Goal: Task Accomplishment & Management: Complete application form

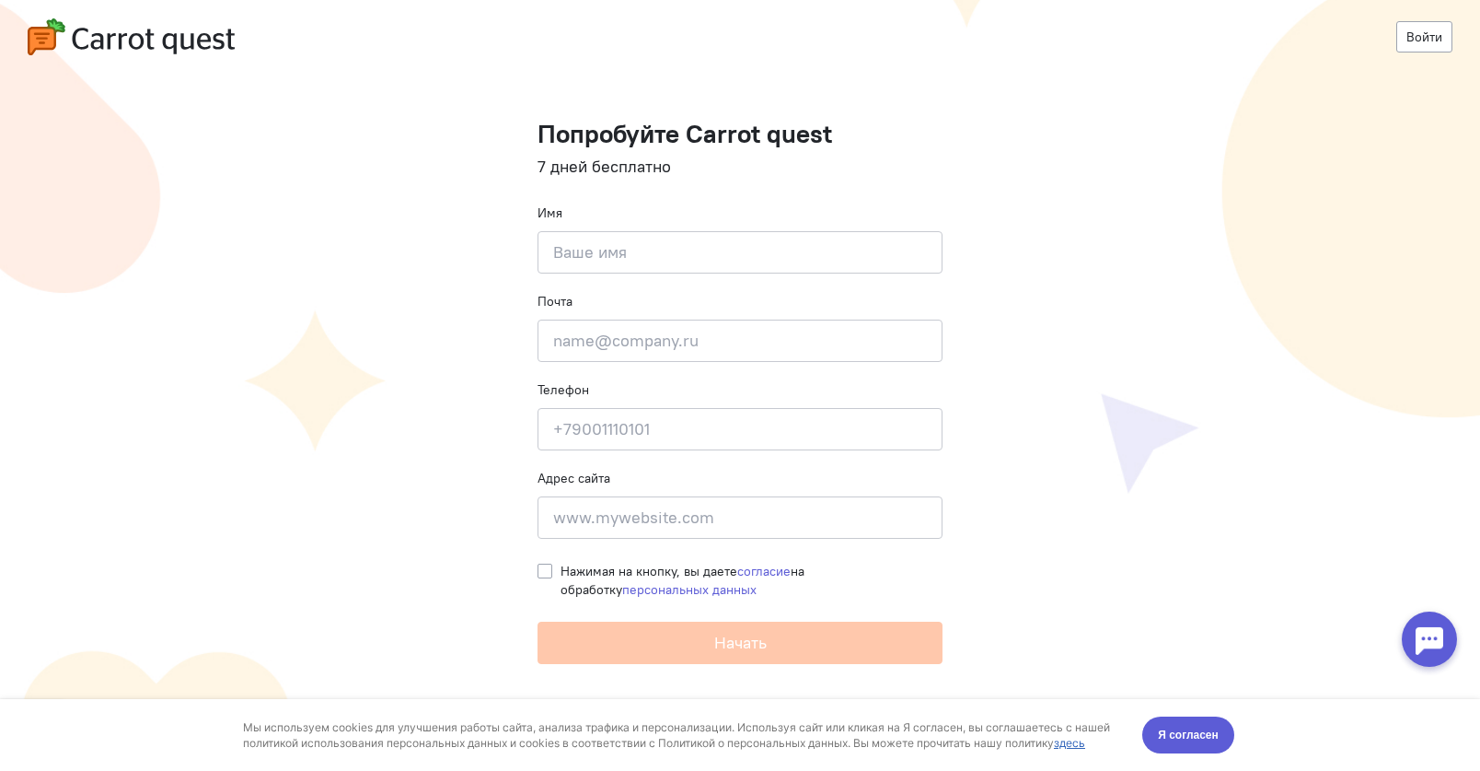
type input "."
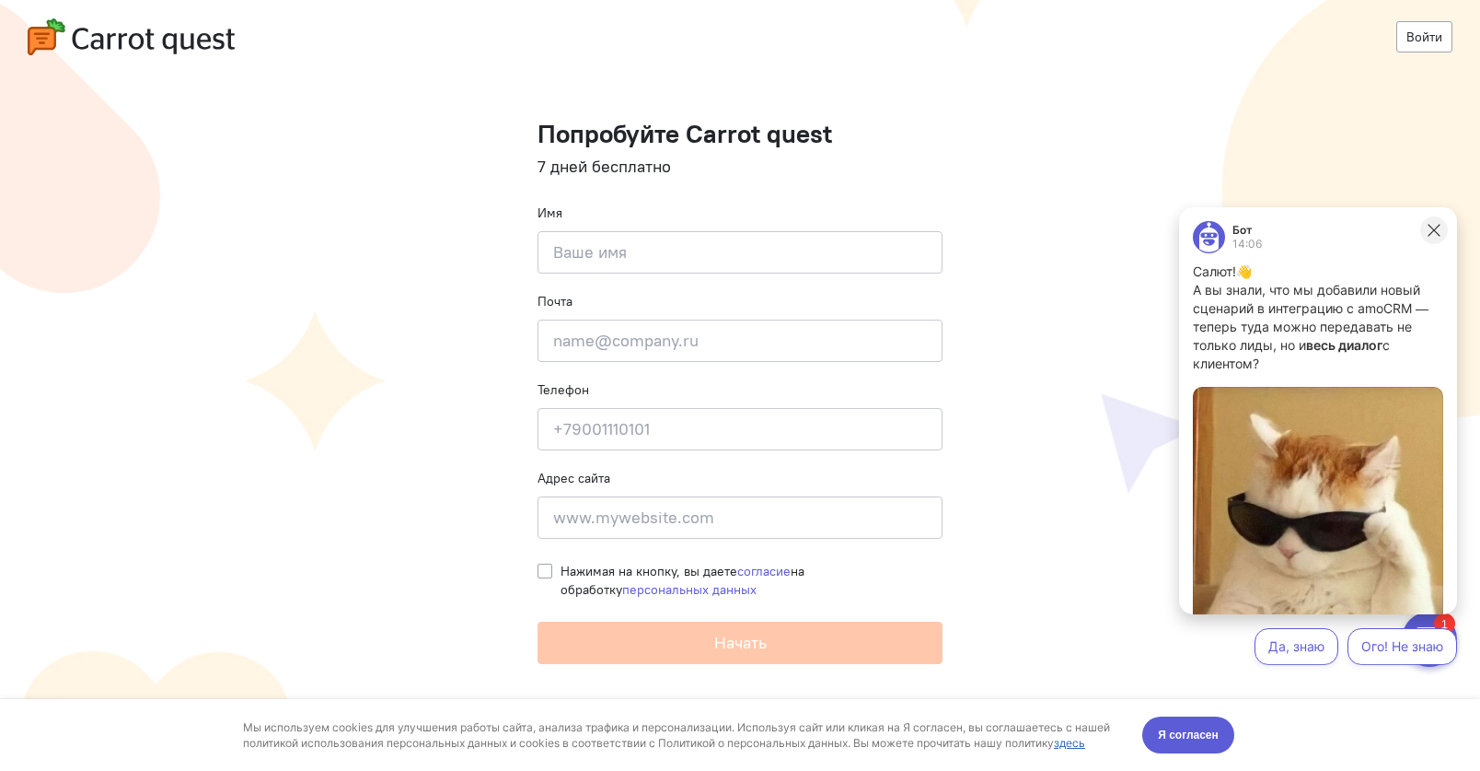
click at [1434, 228] on icon at bounding box center [1434, 230] width 17 height 17
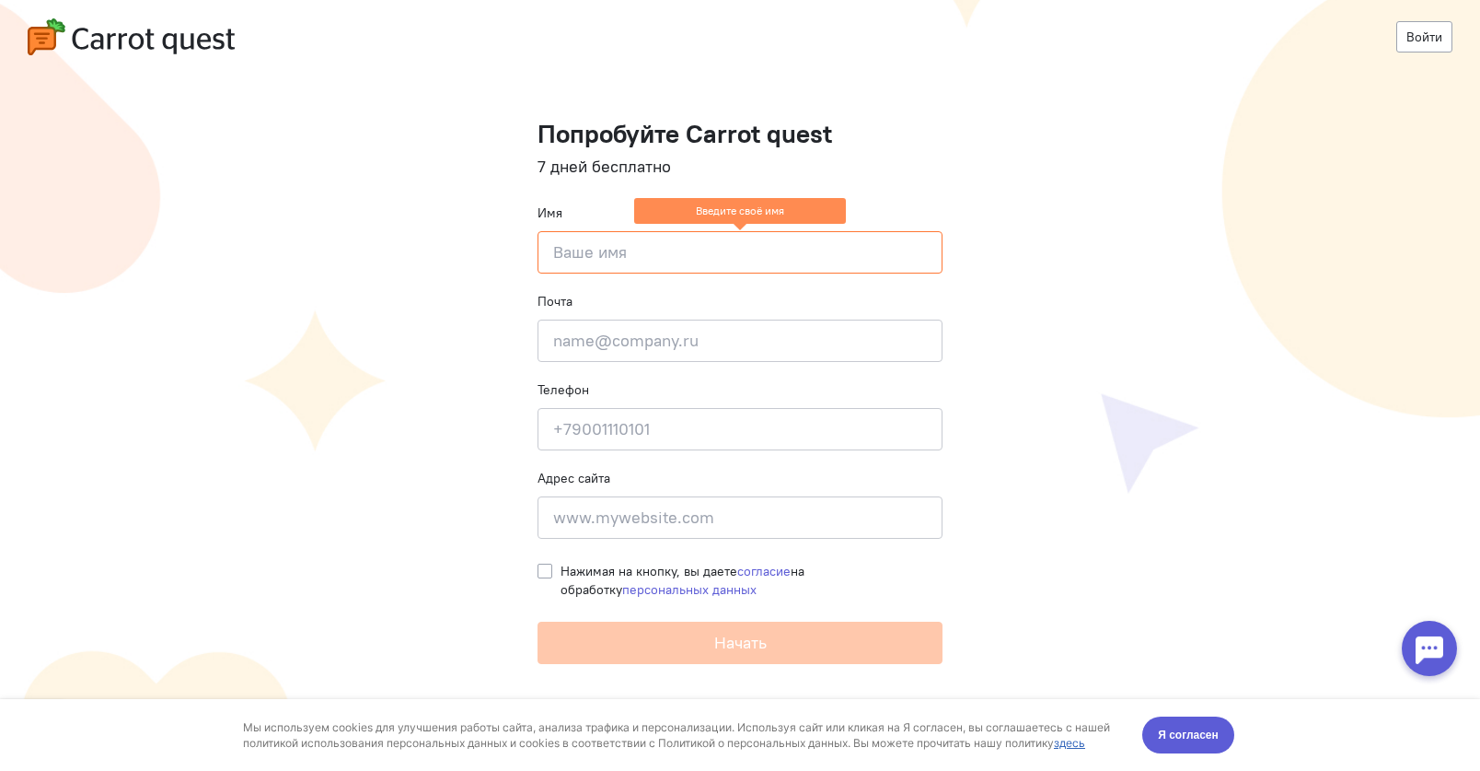
click at [828, 248] on input at bounding box center [740, 252] width 405 height 42
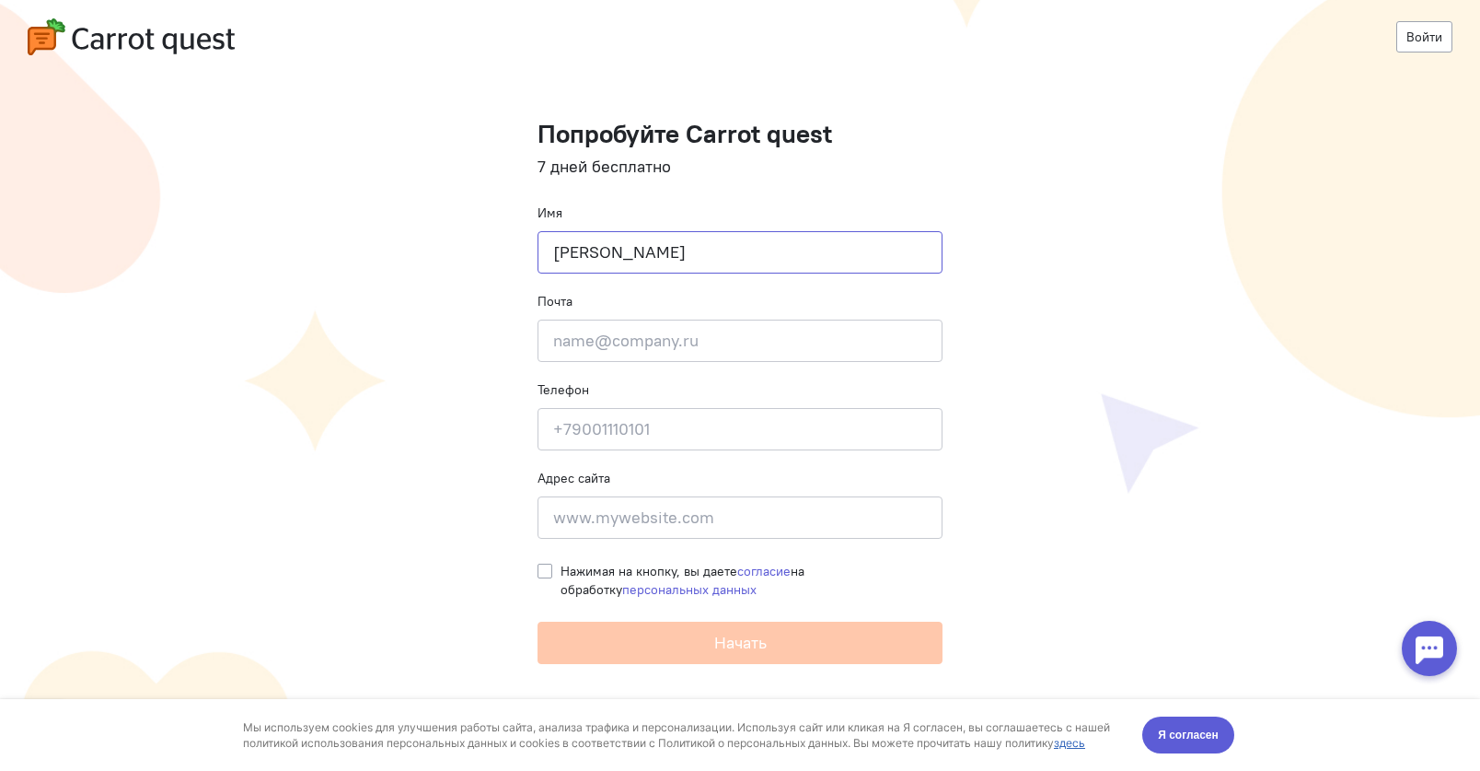
type input "Юля"
type input "[EMAIL_ADDRESS][DOMAIN_NAME]"
type input "9"
type input "7"
type input "+79292342476"
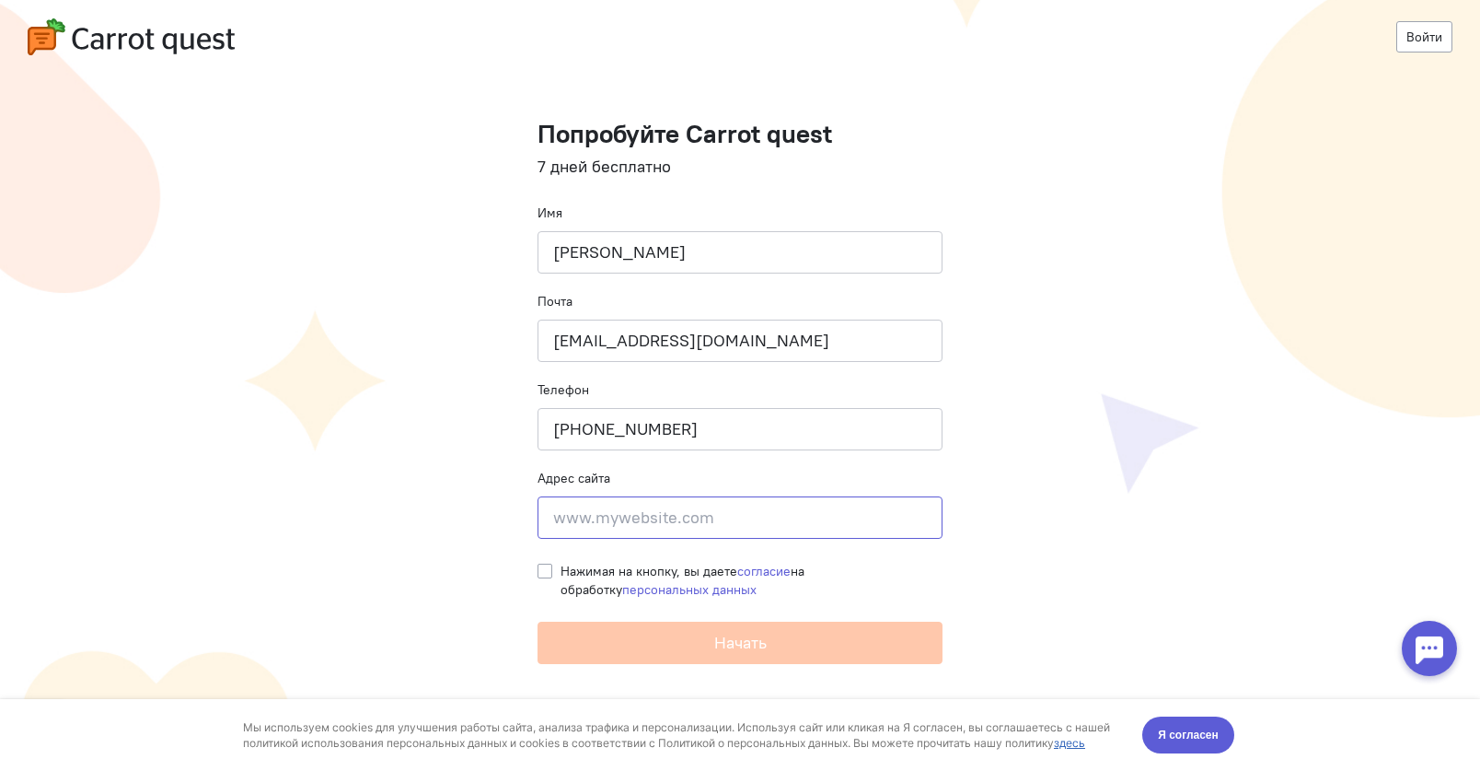
click at [694, 526] on input at bounding box center [740, 517] width 405 height 42
click at [235, 41] on img at bounding box center [131, 36] width 207 height 37
type input "."
type input "Юля"
type input "[EMAIL_ADDRESS][DOMAIN_NAME]"
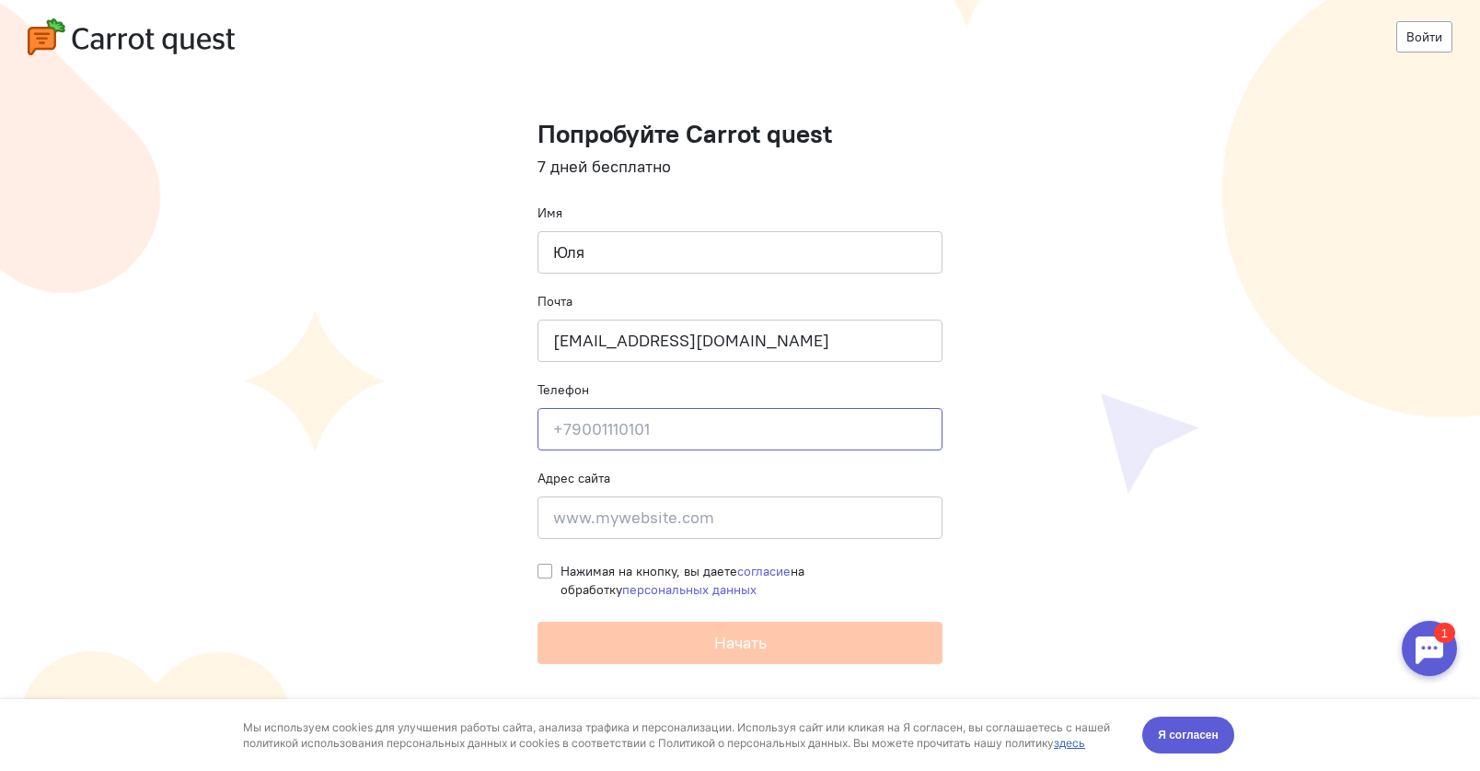
type input "9292342476"
click at [642, 513] on input at bounding box center [740, 517] width 405 height 42
click at [552, 430] on input "9292342476" at bounding box center [740, 429] width 405 height 42
type input "9292342476"
click at [722, 432] on input "9292342476" at bounding box center [740, 429] width 405 height 42
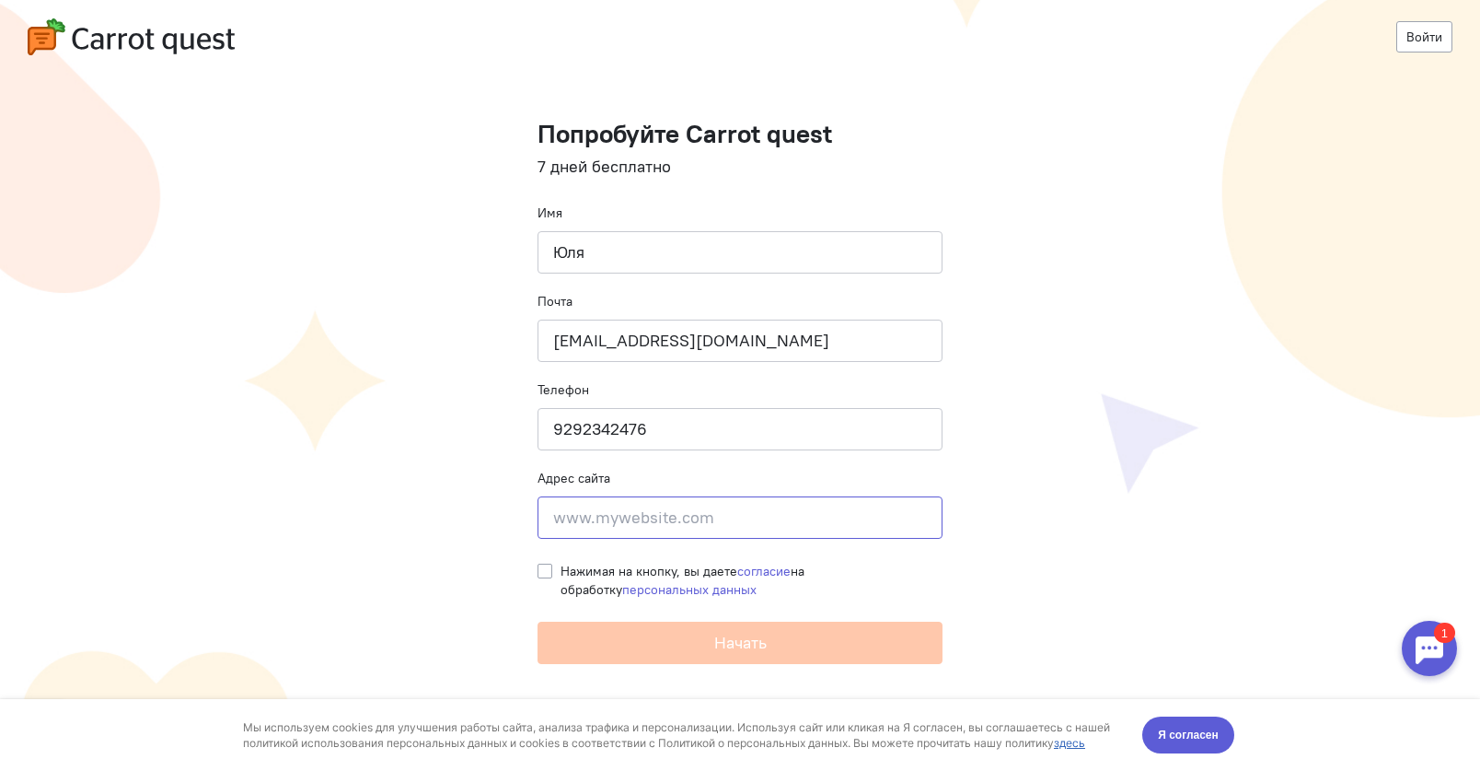
click at [771, 519] on input at bounding box center [740, 517] width 405 height 42
paste input "[URL][DOMAIN_NAME]"
type input "[URL][DOMAIN_NAME]"
click at [561, 569] on label "Нажимая на кнопку, вы даете согласие на обработку персональных данных" at bounding box center [752, 580] width 382 height 37
click at [539, 569] on input "Нажимая на кнопку, вы даете согласие на обработку персональных данных" at bounding box center [545, 570] width 15 height 17
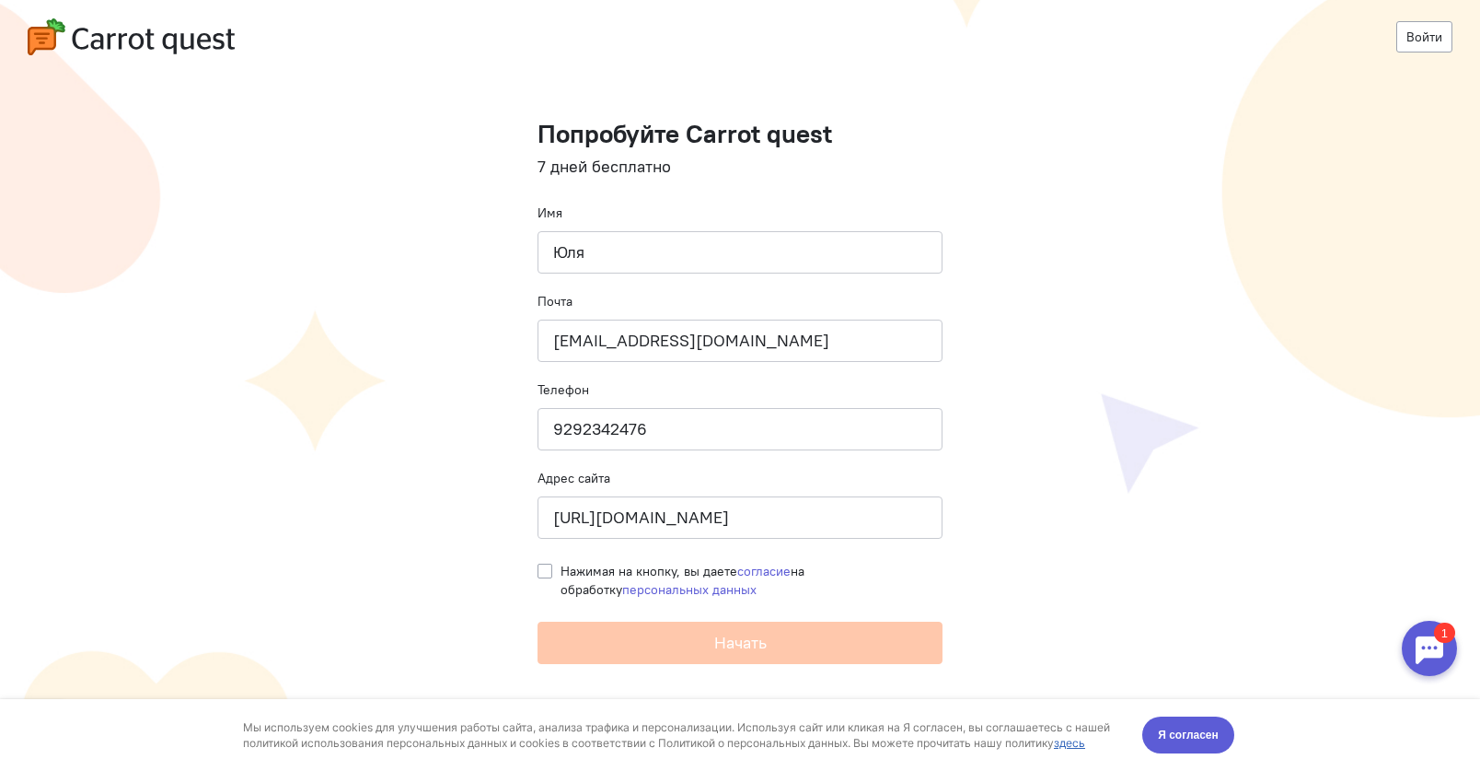
checkbox input "true"
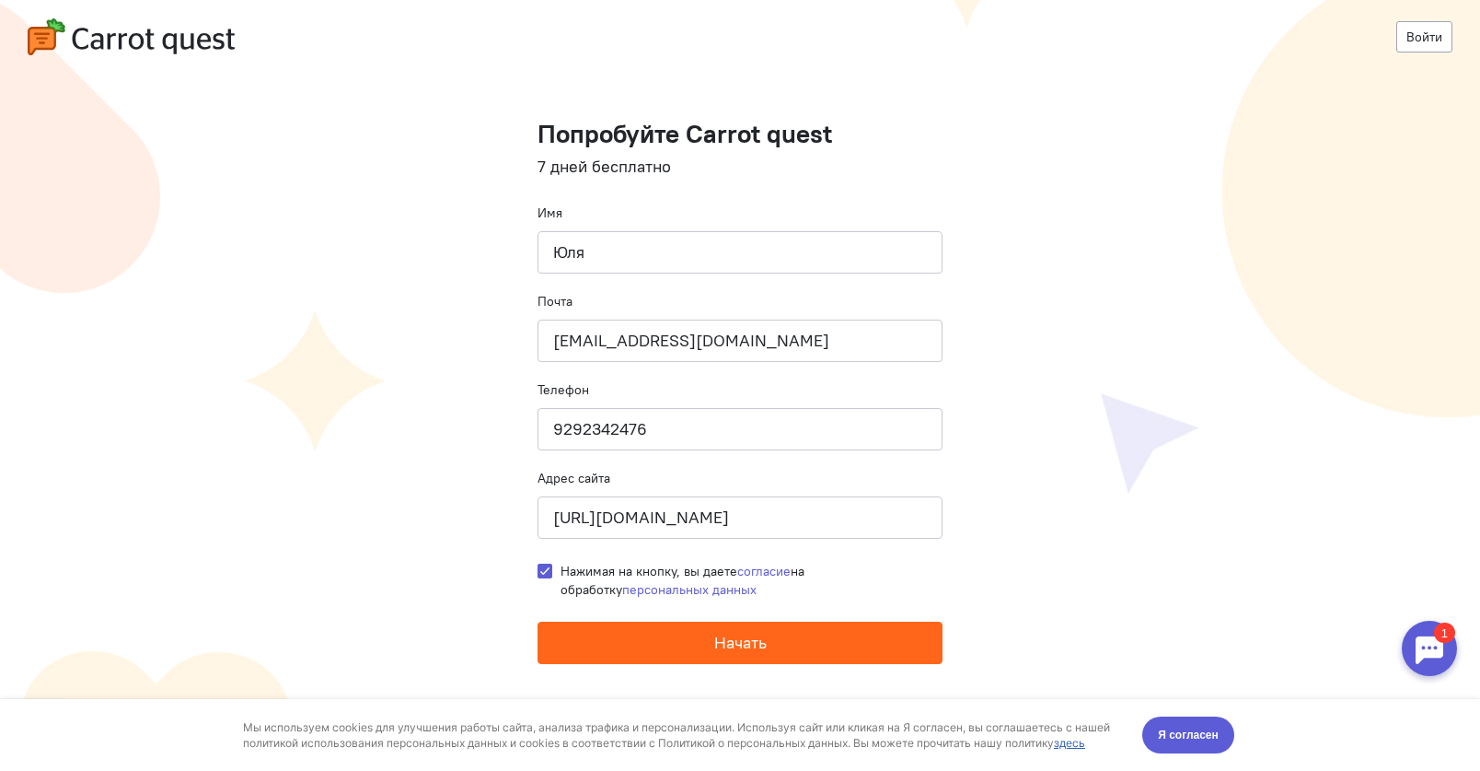
click at [643, 659] on button "Начать" at bounding box center [740, 642] width 405 height 42
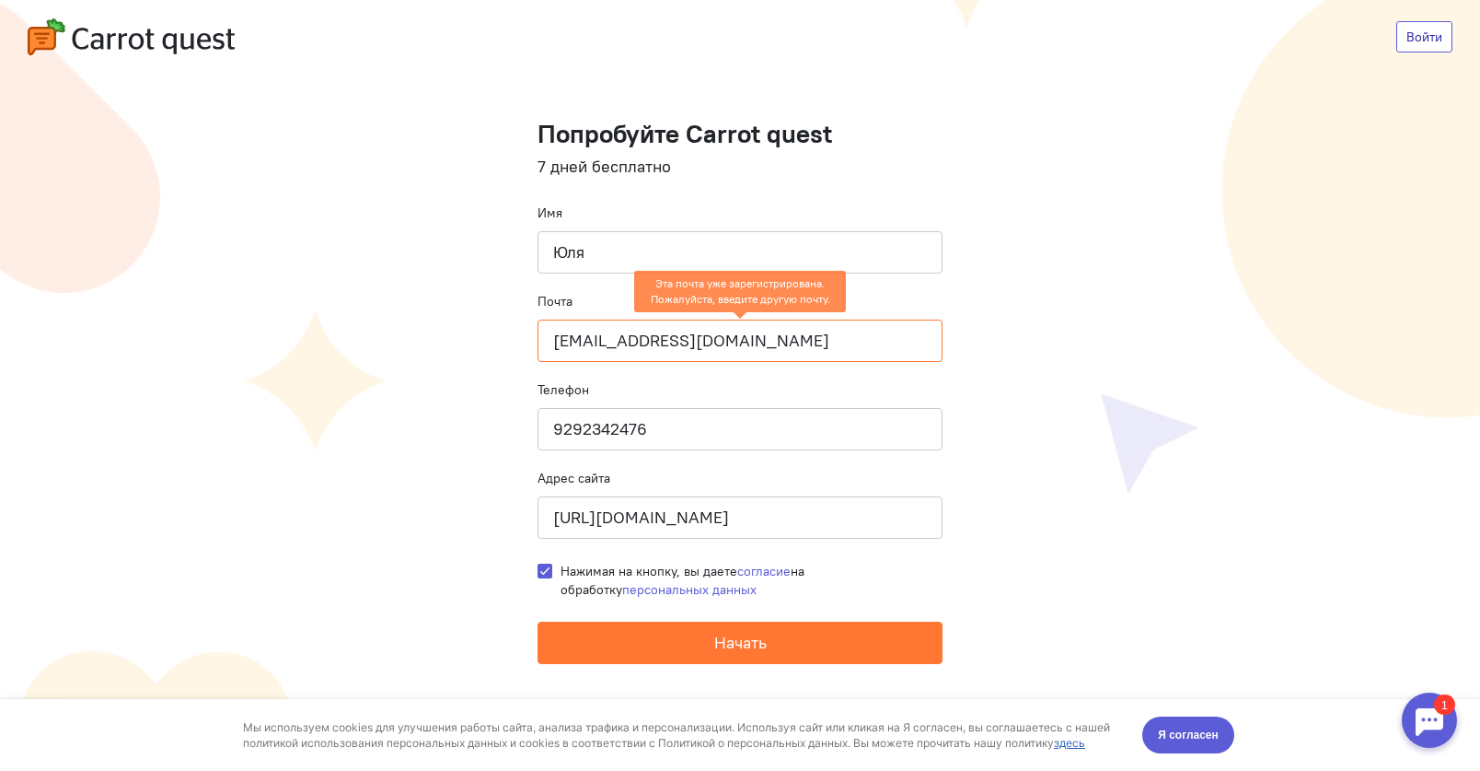
click at [1415, 29] on link "Войти" at bounding box center [1425, 36] width 56 height 31
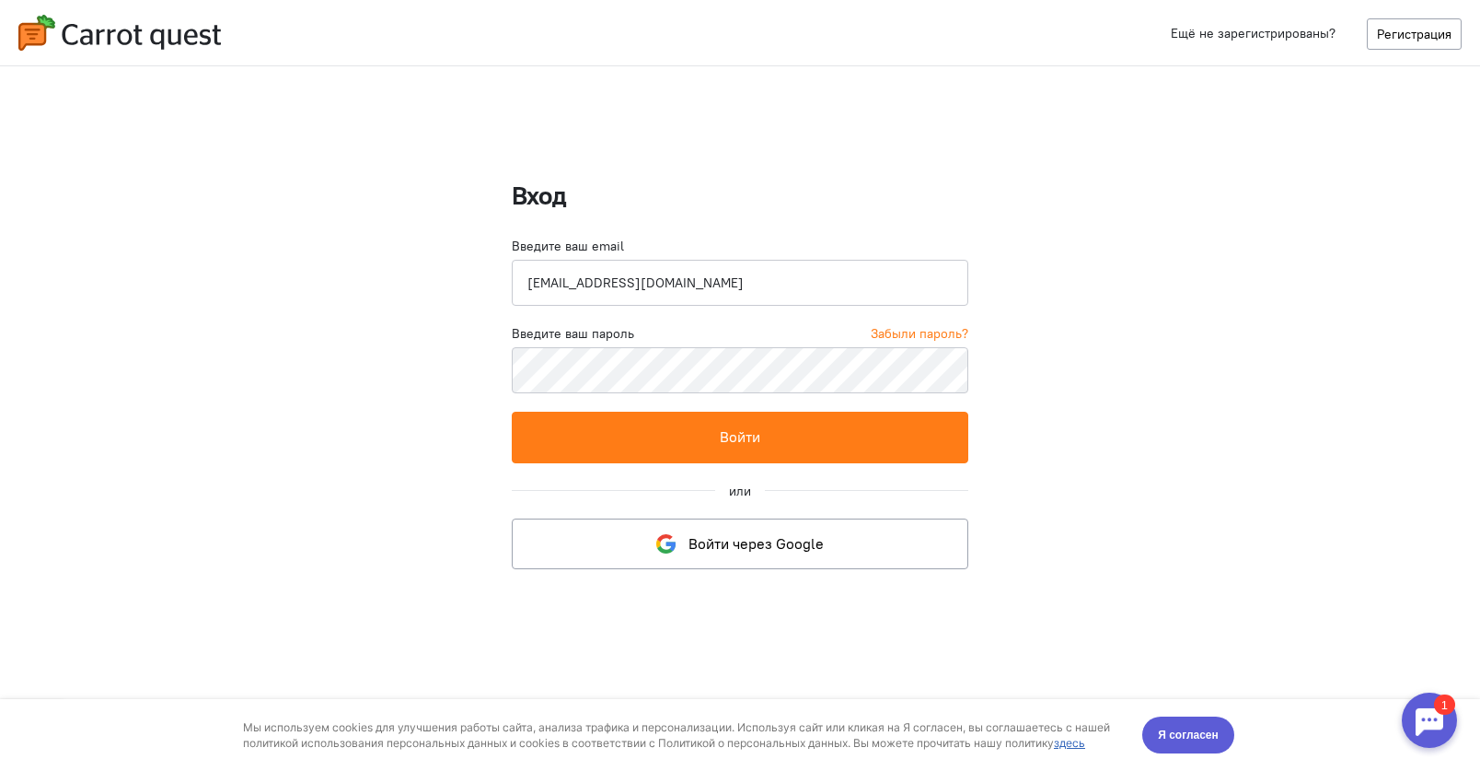
type input "[EMAIL_ADDRESS][DOMAIN_NAME]"
click at [642, 466] on div "Вход Введите ваш email [EMAIL_ADDRESS][DOMAIN_NAME] Введите ваш пароль Забыли п…" at bounding box center [740, 375] width 457 height 388
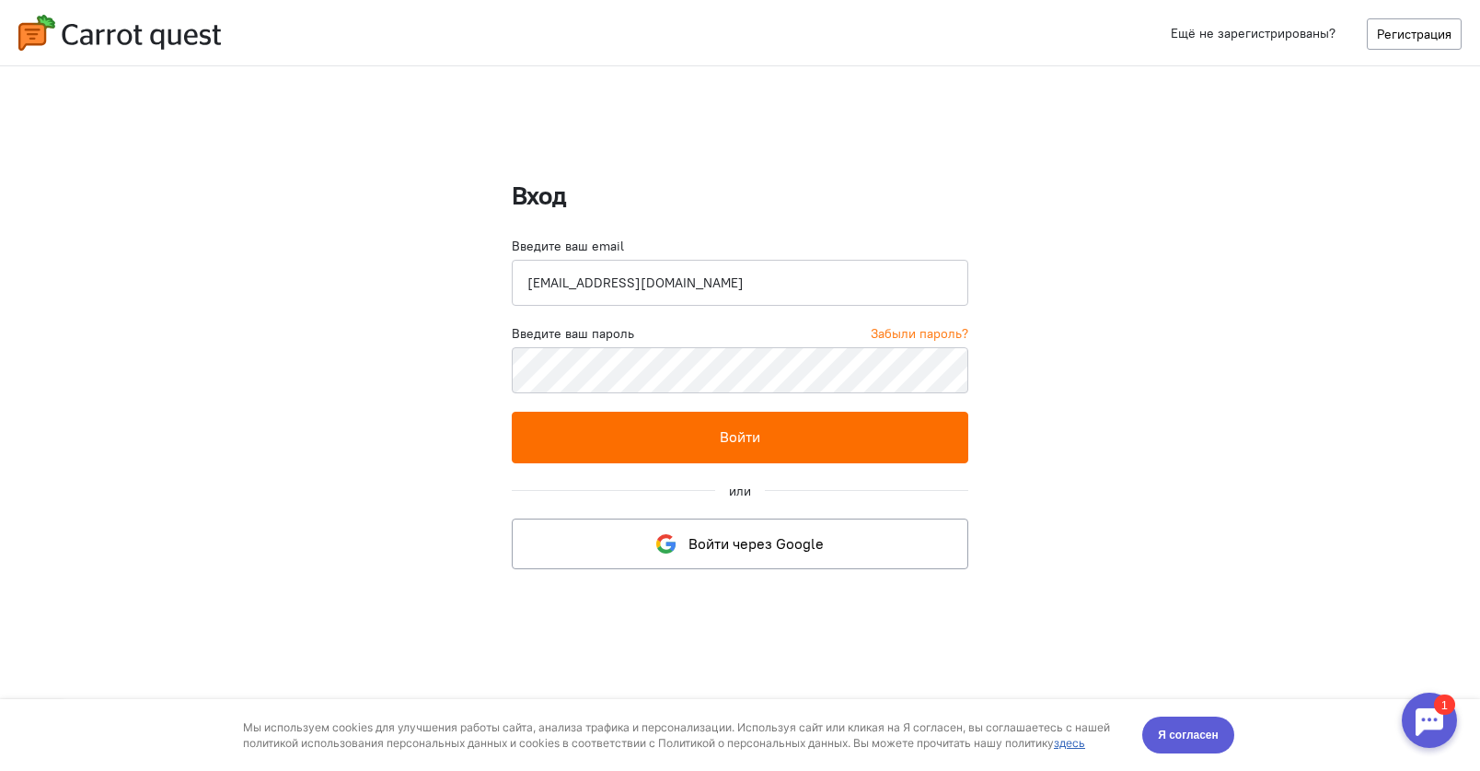
click at [655, 457] on button "Войти" at bounding box center [740, 437] width 457 height 51
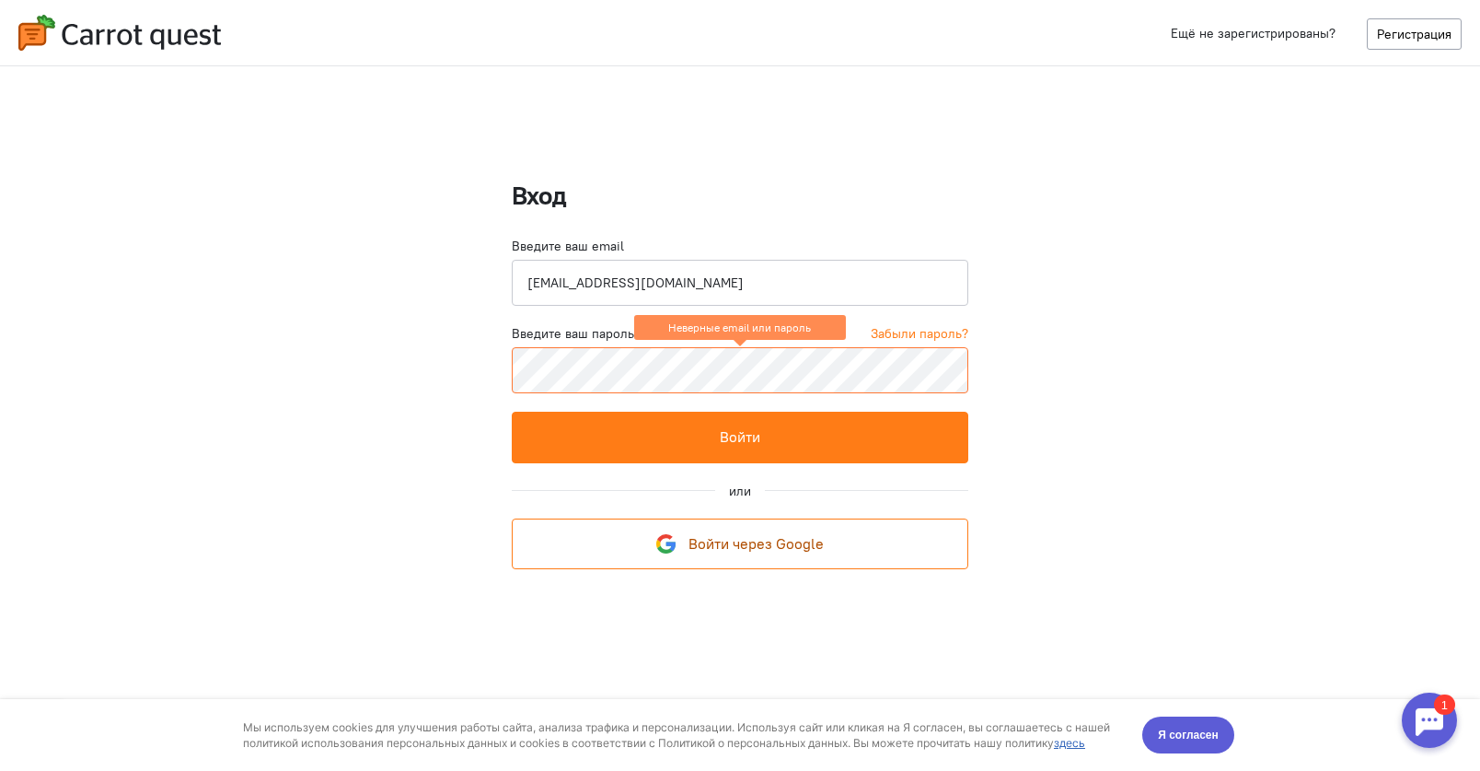
click at [788, 539] on span "Войти через Google" at bounding box center [756, 543] width 135 height 18
